Goal: Task Accomplishment & Management: Complete application form

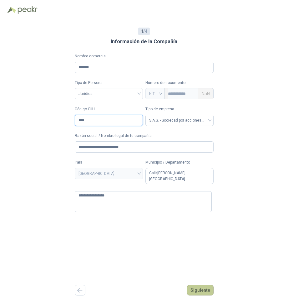
type input "****"
click at [195, 286] on button "Siguiente" at bounding box center [200, 290] width 27 height 11
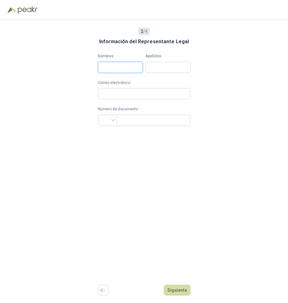
click at [123, 68] on input "Nombres" at bounding box center [120, 67] width 45 height 11
type input "*******"
click at [173, 69] on input "Apellidos" at bounding box center [168, 67] width 45 height 11
type input "*******"
click at [153, 93] on input "Correo electrónico" at bounding box center [144, 93] width 93 height 11
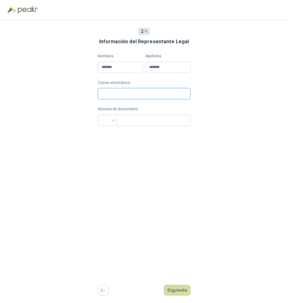
paste input "**********"
type input "**********"
click at [131, 120] on input "text" at bounding box center [153, 120] width 65 height 11
click at [111, 121] on div at bounding box center [107, 120] width 19 height 11
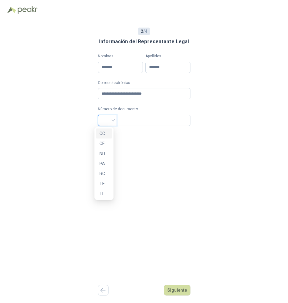
click at [105, 132] on div "CC" at bounding box center [104, 133] width 9 height 7
click at [124, 124] on input "text" at bounding box center [153, 120] width 65 height 11
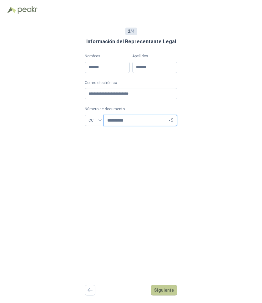
type input "********"
click at [167, 286] on button "Siguiente" at bounding box center [164, 290] width 27 height 11
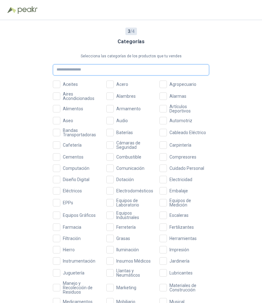
click at [68, 71] on input "text" at bounding box center [131, 69] width 157 height 11
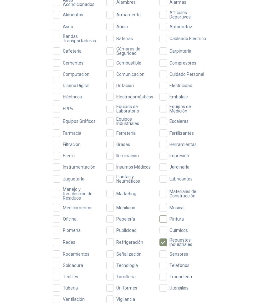
scroll to position [117, 0]
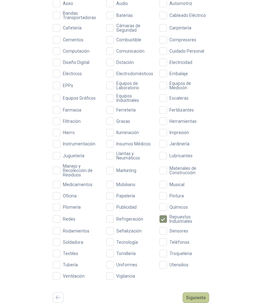
click at [201, 293] on button "Siguiente" at bounding box center [196, 297] width 27 height 11
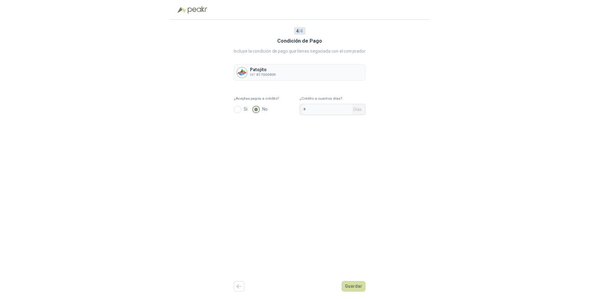
scroll to position [0, 0]
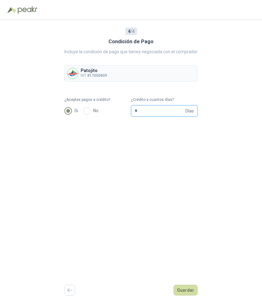
click at [136, 110] on input "*" at bounding box center [159, 110] width 49 height 11
type input "**"
click at [186, 290] on button "Guardar" at bounding box center [186, 290] width 24 height 11
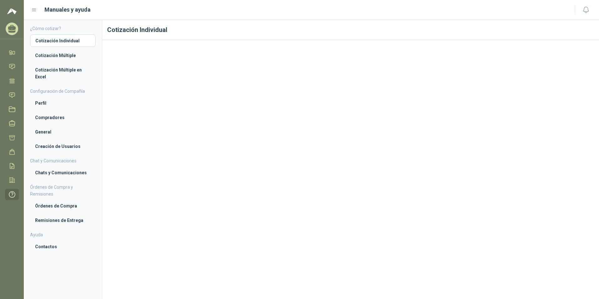
scroll to position [24, 0]
click at [51, 120] on li "Compradores" at bounding box center [62, 117] width 55 height 7
click at [59, 54] on li "Cotización Múltiple" at bounding box center [62, 54] width 55 height 7
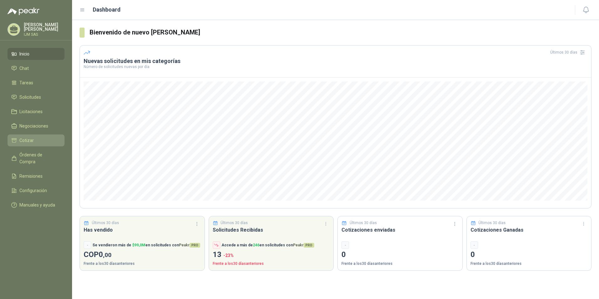
click at [24, 138] on span "Cotizar" at bounding box center [26, 140] width 14 height 7
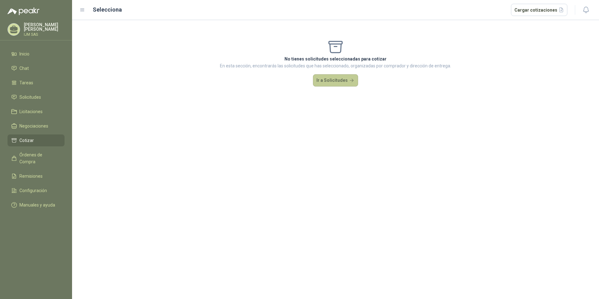
click at [333, 83] on button "Ir a Solicitudes" at bounding box center [335, 80] width 45 height 13
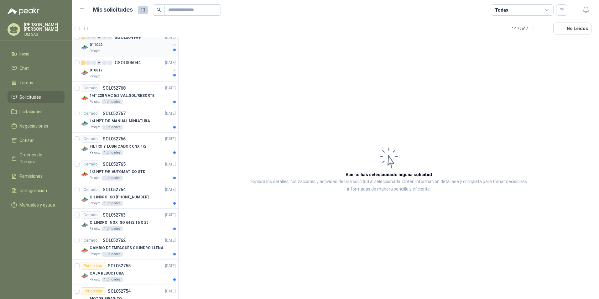
scroll to position [125, 0]
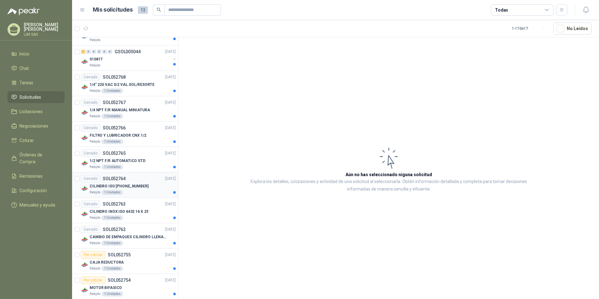
click at [113, 183] on p "CILINDRO ISO [PHONE_NUMBER]" at bounding box center [119, 186] width 59 height 6
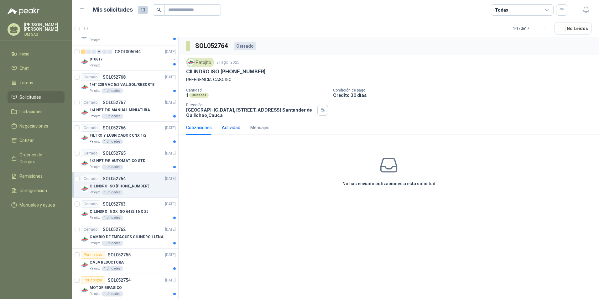
click at [226, 125] on div "Actividad" at bounding box center [231, 127] width 18 height 7
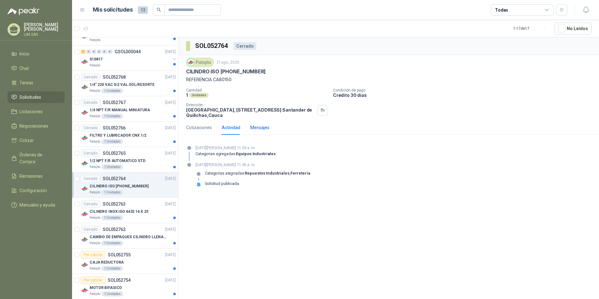
click at [253, 126] on div "Mensajes" at bounding box center [259, 127] width 19 height 7
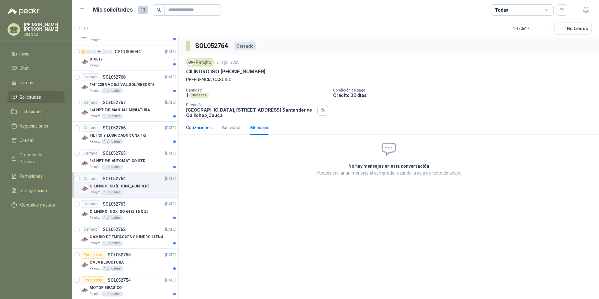
click at [189, 127] on div "Cotizaciones" at bounding box center [199, 127] width 26 height 7
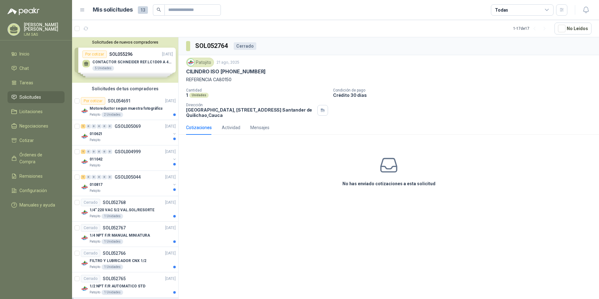
click at [119, 69] on div "Solicitudes de nuevos compradores Por cotizar SOL055296 [DATE] CONTACTOR [PERSO…" at bounding box center [125, 59] width 106 height 45
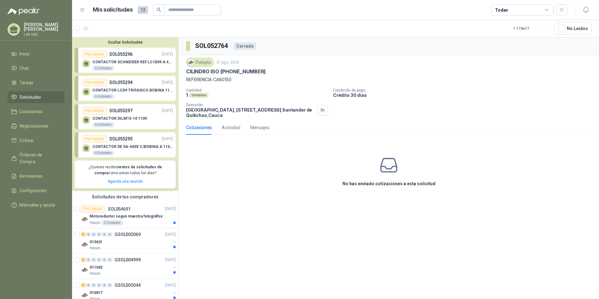
click at [242, 181] on div "No has enviado cotizaciones a esta solicitud" at bounding box center [388, 171] width 420 height 63
click at [193, 182] on div "No has enviado cotizaciones a esta solicitud" at bounding box center [388, 171] width 420 height 63
click at [123, 43] on button "Ocultar Solicitudes" at bounding box center [125, 42] width 101 height 5
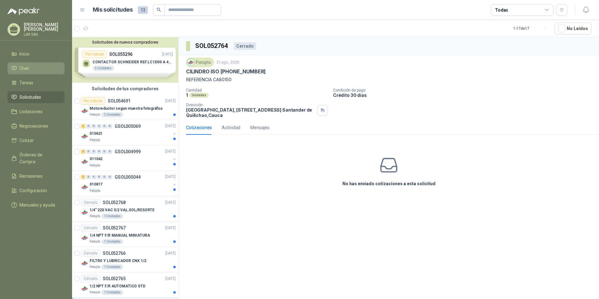
click at [28, 65] on li "Chat" at bounding box center [35, 68] width 49 height 7
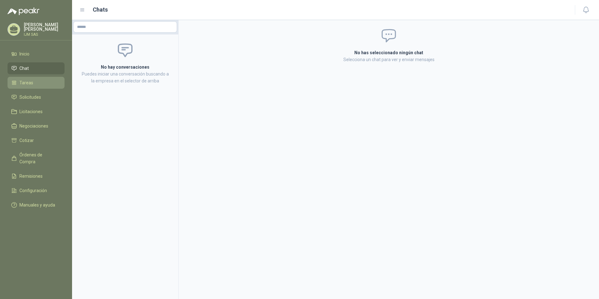
click at [26, 80] on span "Tareas" at bounding box center [26, 82] width 14 height 7
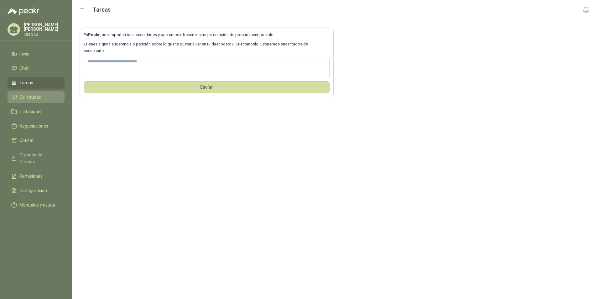
click at [25, 94] on span "Solicitudes" at bounding box center [30, 97] width 22 height 7
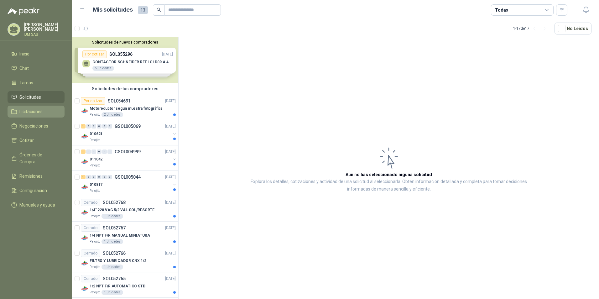
click at [24, 108] on span "Licitaciones" at bounding box center [30, 111] width 23 height 7
